Goal: Information Seeking & Learning: Learn about a topic

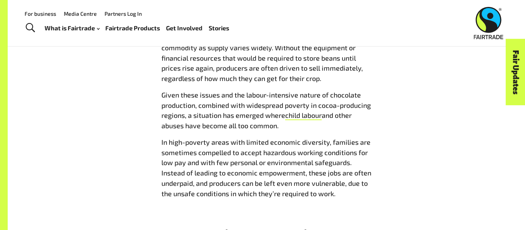
scroll to position [2396, 0]
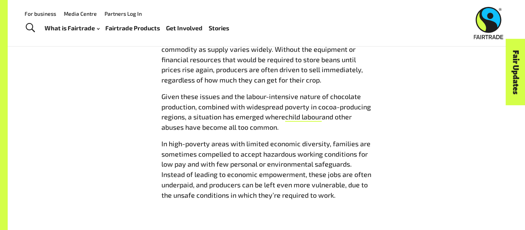
click at [521, 86] on link "Fair Updates" at bounding box center [516, 72] width 20 height 66
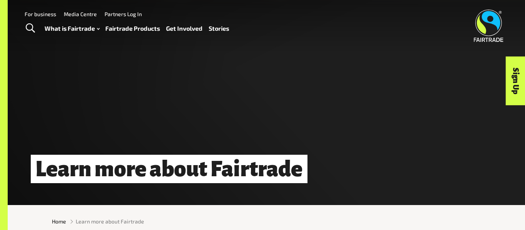
scroll to position [8, 0]
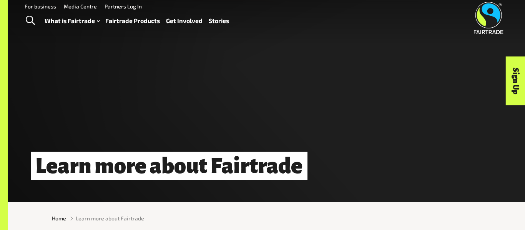
click at [260, 191] on div "Learn more about Fairtrade" at bounding box center [266, 97] width 517 height 210
click at [260, 181] on div "Learn more about Fairtrade" at bounding box center [266, 97] width 517 height 210
click at [261, 175] on h1 "Learn more about Fairtrade" at bounding box center [169, 166] width 277 height 28
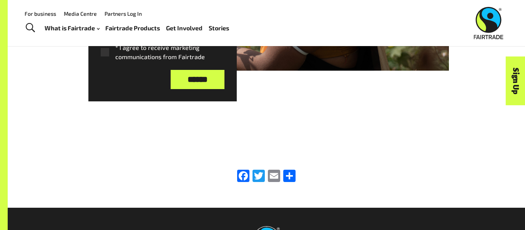
scroll to position [596, 0]
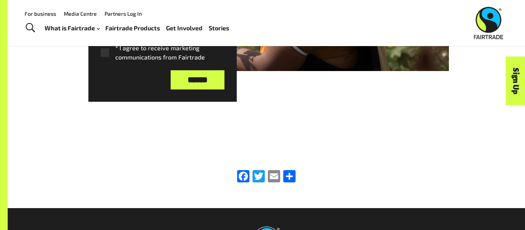
click at [208, 85] on input "******" at bounding box center [198, 80] width 54 height 20
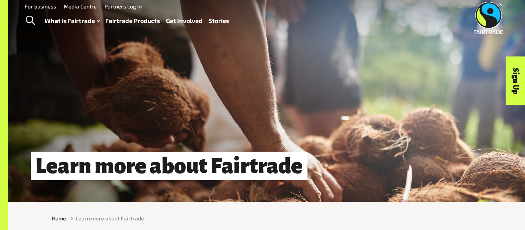
scroll to position [0, 0]
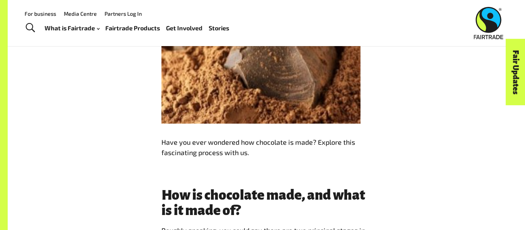
scroll to position [536, 0]
